Goal: Transaction & Acquisition: Purchase product/service

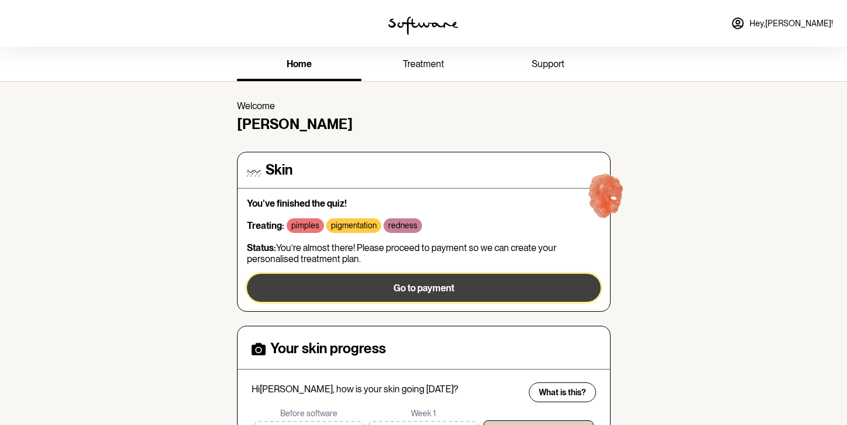
click at [359, 294] on button "Go to payment" at bounding box center [424, 288] width 354 height 28
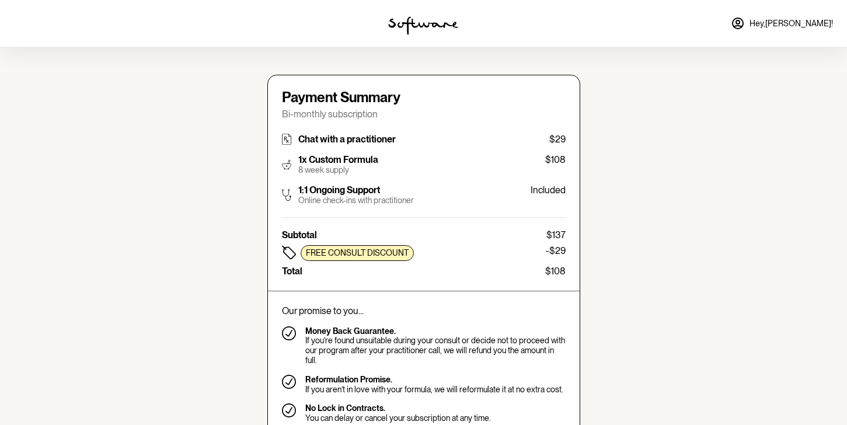
type input "[EMAIL_ADDRESS][DOMAIN_NAME]"
type input "[PHONE_NUMBER]"
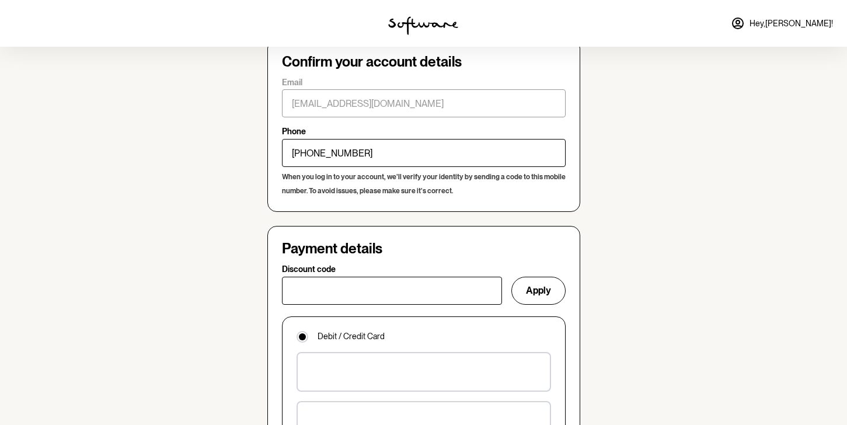
scroll to position [691, 0]
